Goal: Obtain resource: Obtain resource

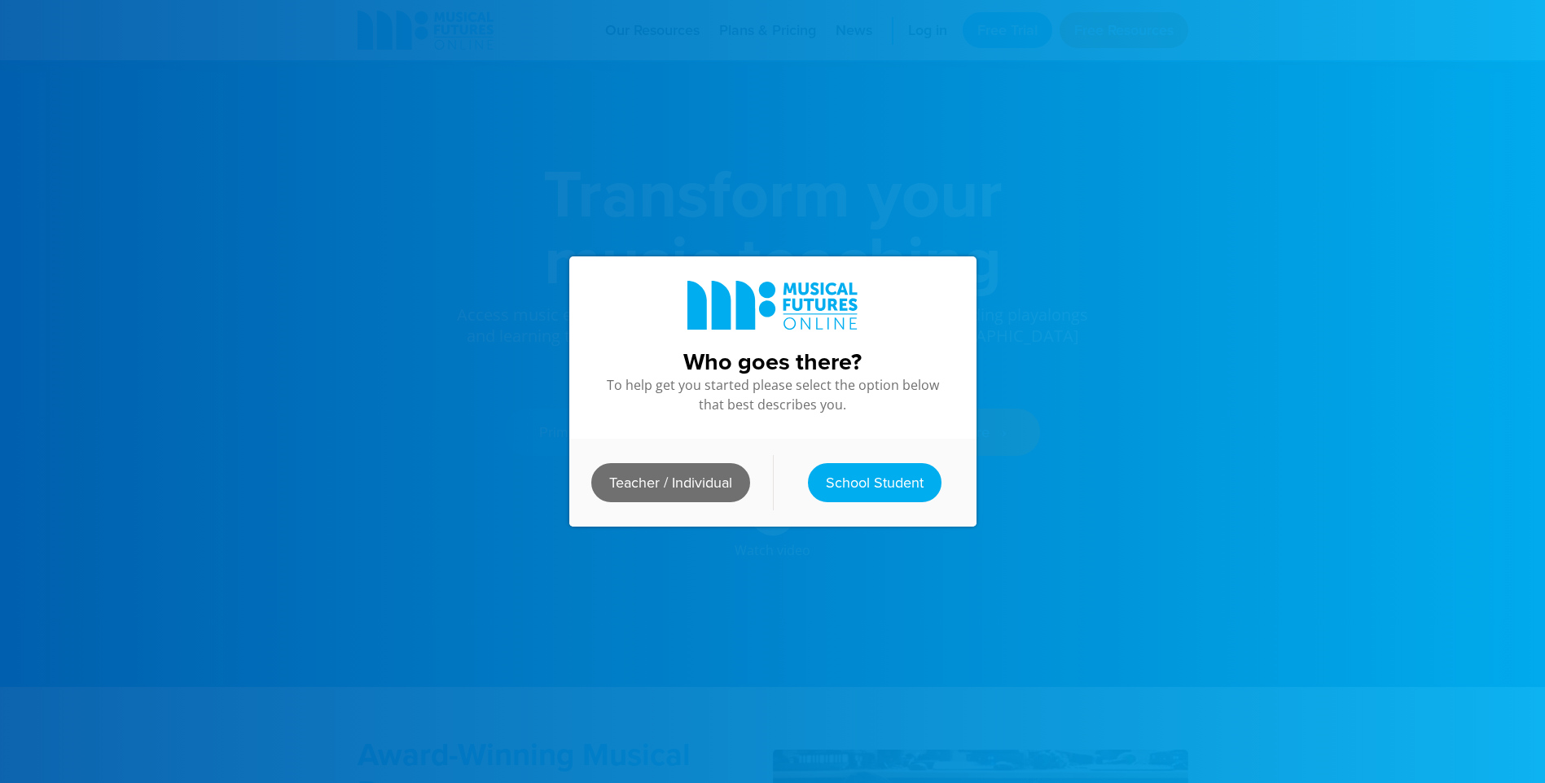
click at [667, 477] on link "Teacher / Individual" at bounding box center [670, 482] width 159 height 39
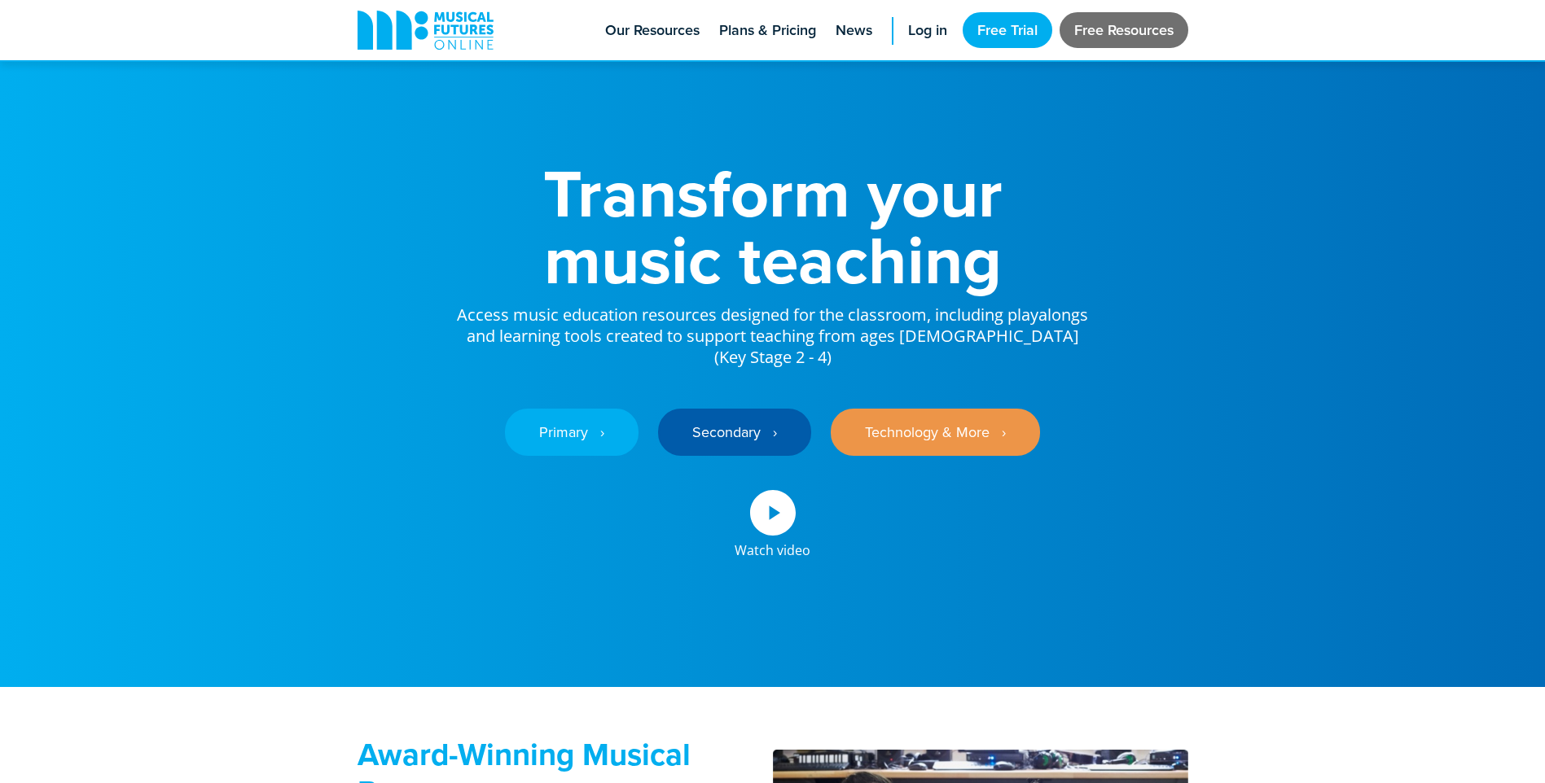
click at [1115, 38] on link "Free Resources" at bounding box center [1123, 30] width 129 height 36
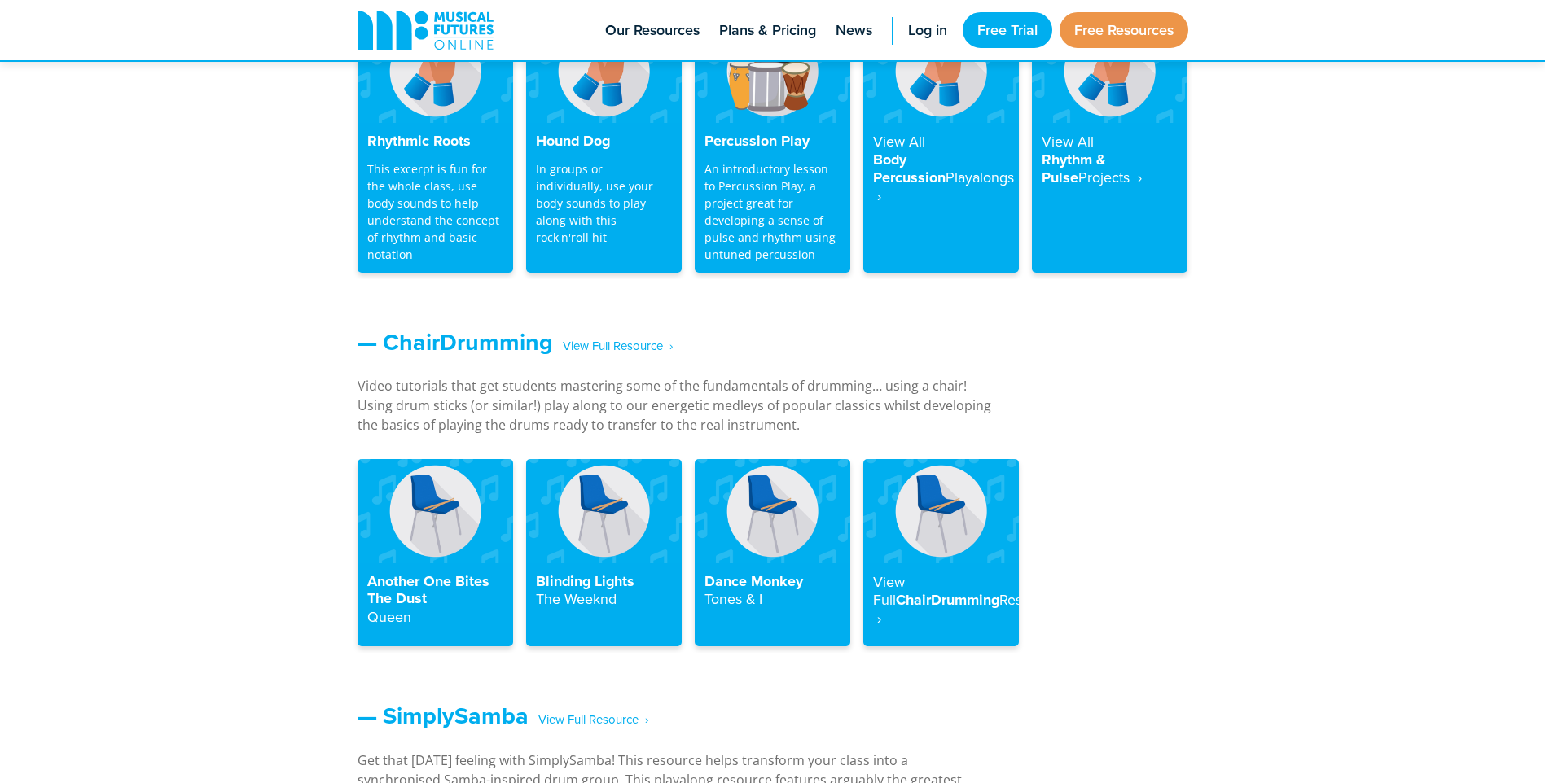
scroll to position [1629, 0]
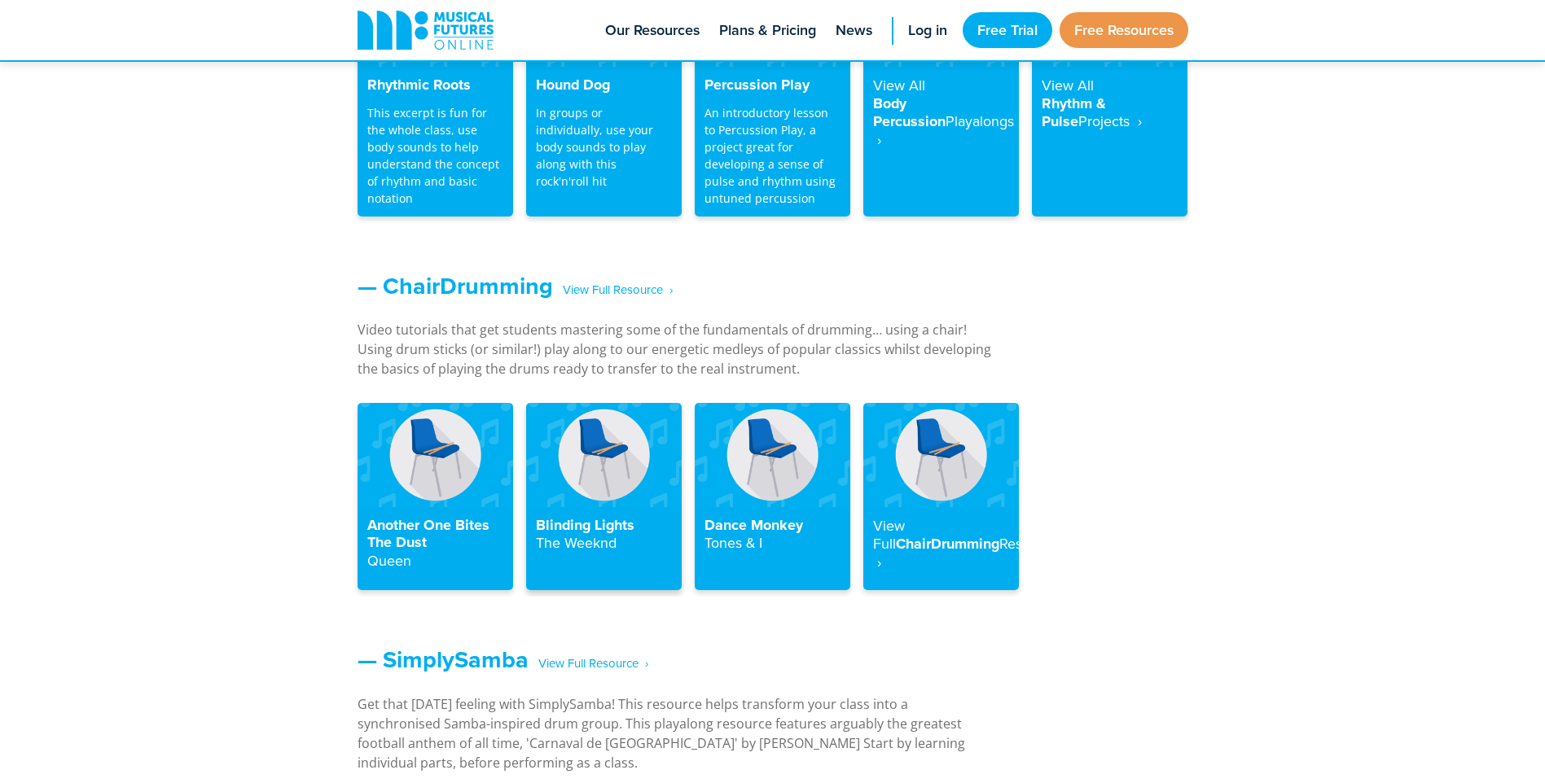
click at [619, 482] on img at bounding box center [604, 454] width 156 height 103
